Goal: Task Accomplishment & Management: Manage account settings

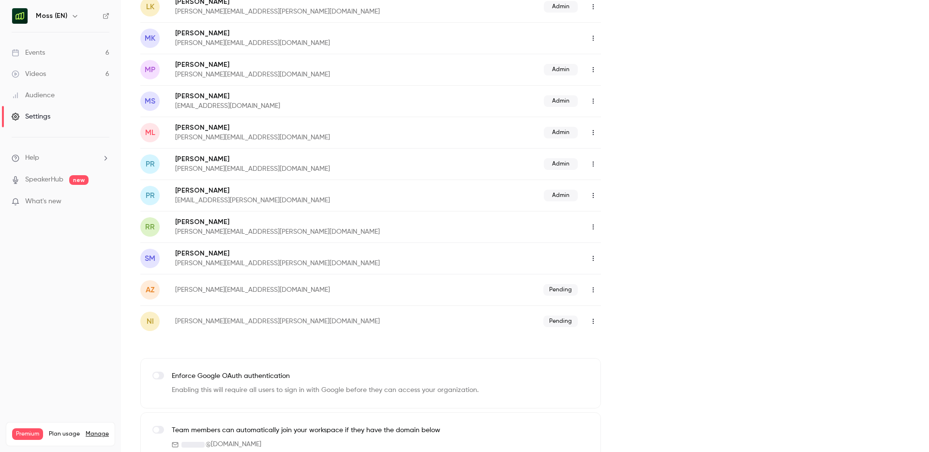
scroll to position [557, 0]
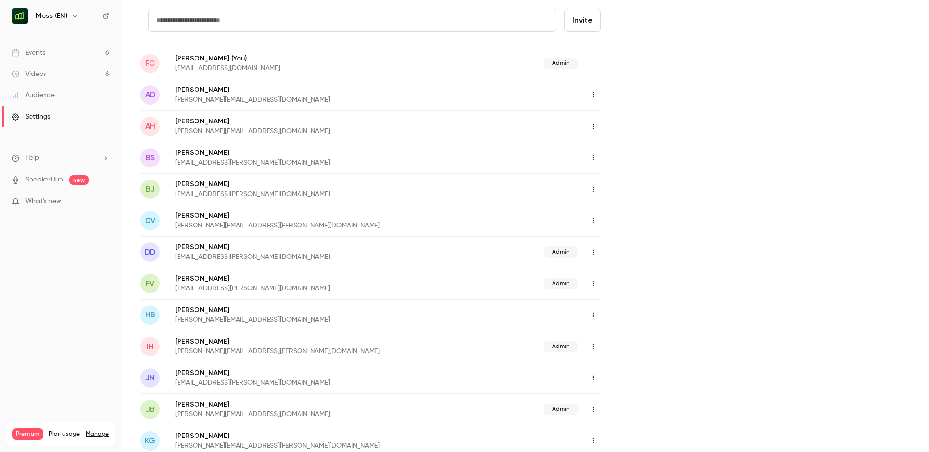
scroll to position [74, 0]
click at [594, 126] on icon "button" at bounding box center [593, 126] width 8 height 7
click at [619, 151] on div "Assign admin role" at bounding box center [646, 152] width 74 height 10
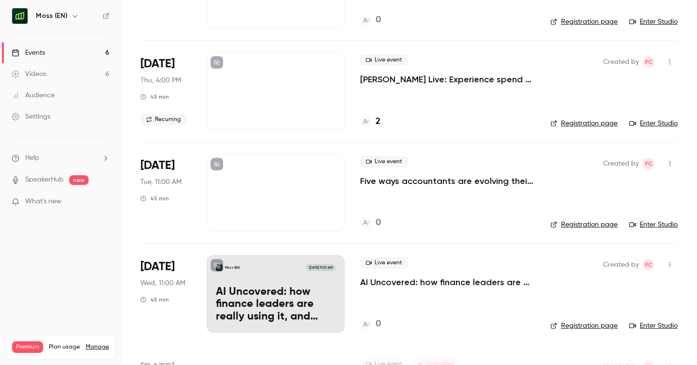
scroll to position [133, 0]
